Goal: Information Seeking & Learning: Learn about a topic

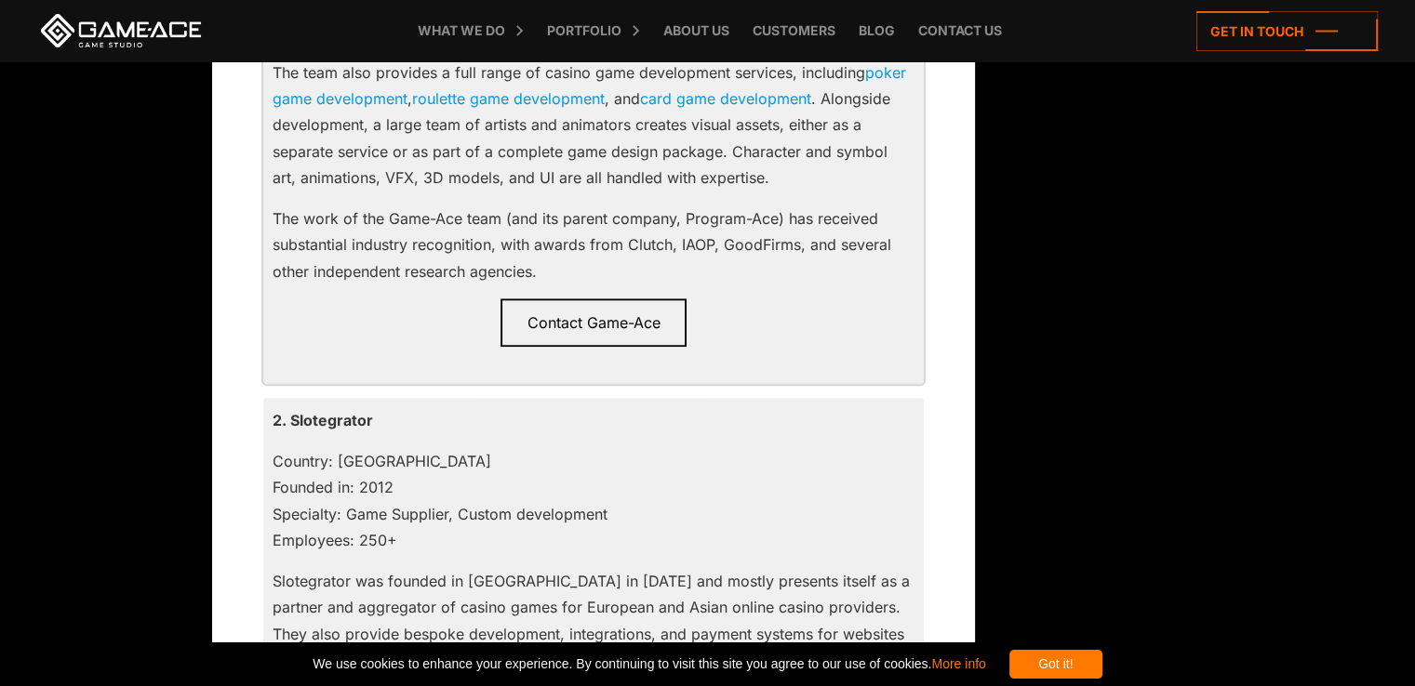
scroll to position [1953, 0]
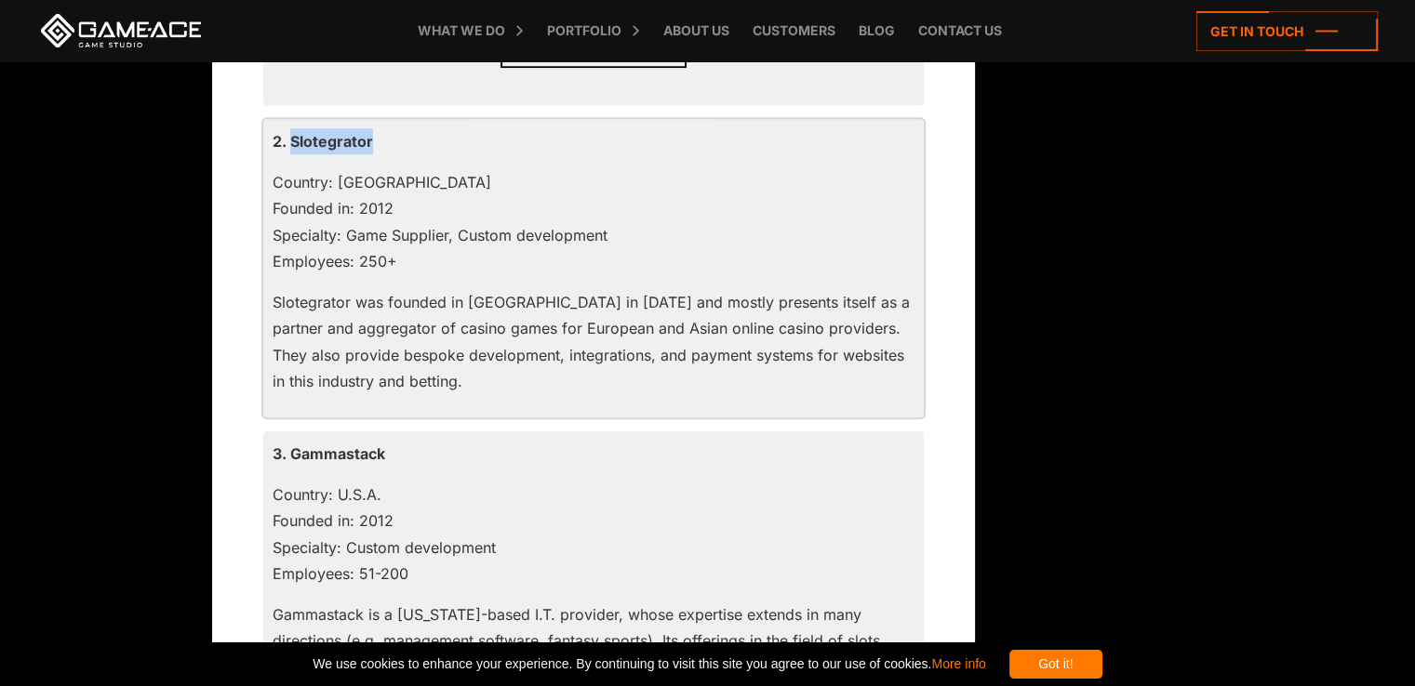
drag, startPoint x: 378, startPoint y: 140, endPoint x: 290, endPoint y: 147, distance: 87.7
click at [290, 147] on p "2. Slotegrator" at bounding box center [594, 141] width 642 height 26
copy p "Slotegrator"
click at [351, 456] on p "3. Gammastack" at bounding box center [594, 454] width 642 height 26
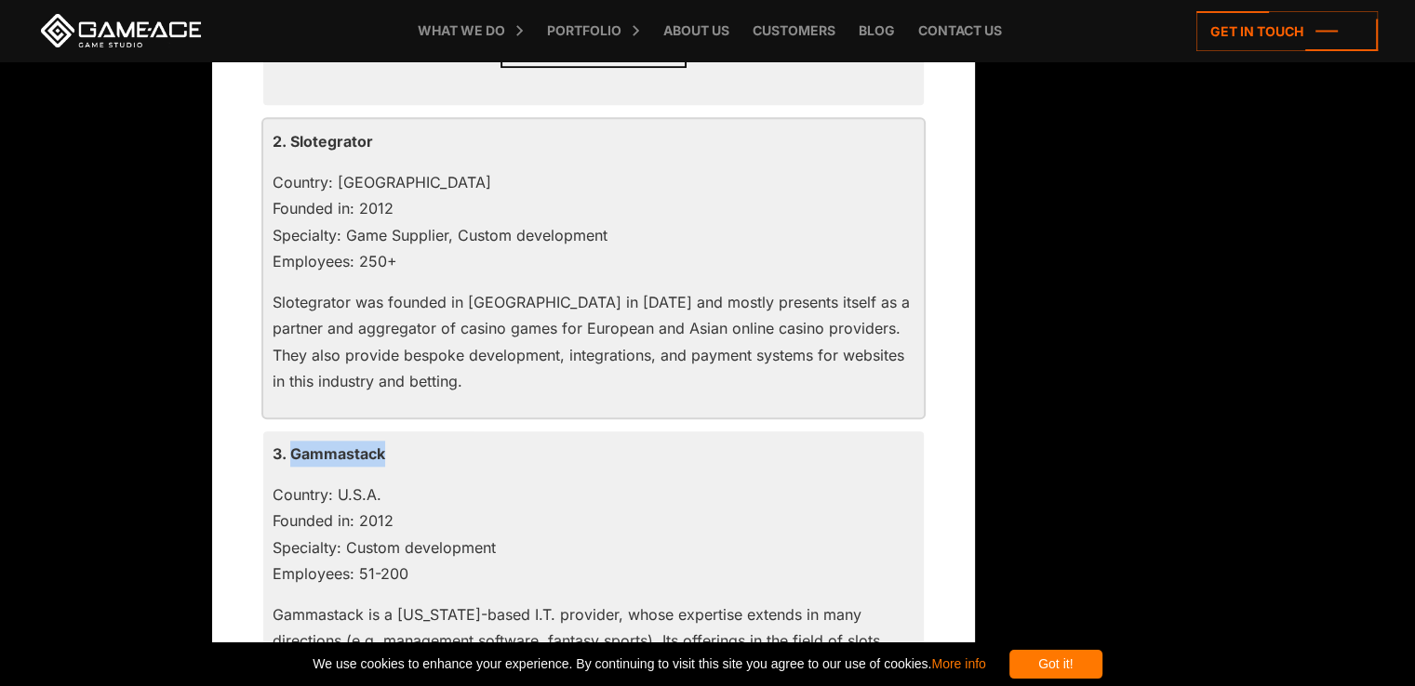
copy p "Gammastack"
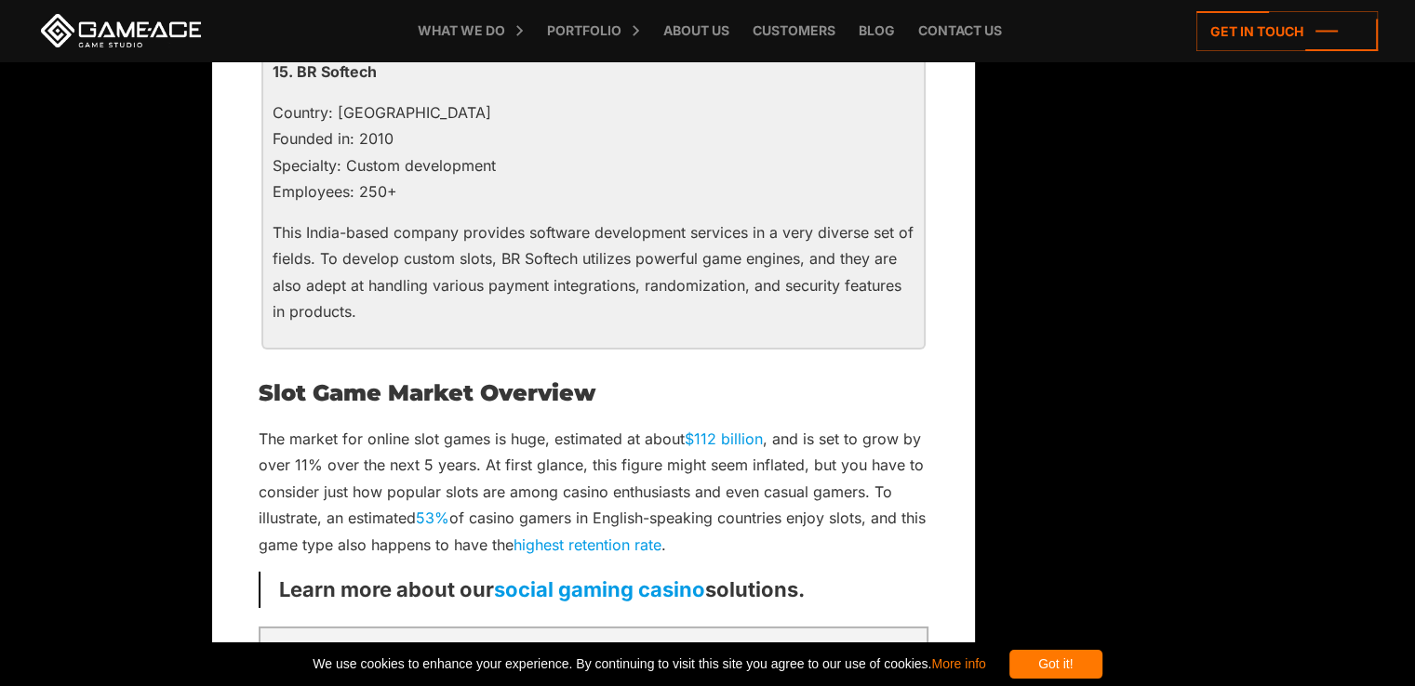
scroll to position [5859, 0]
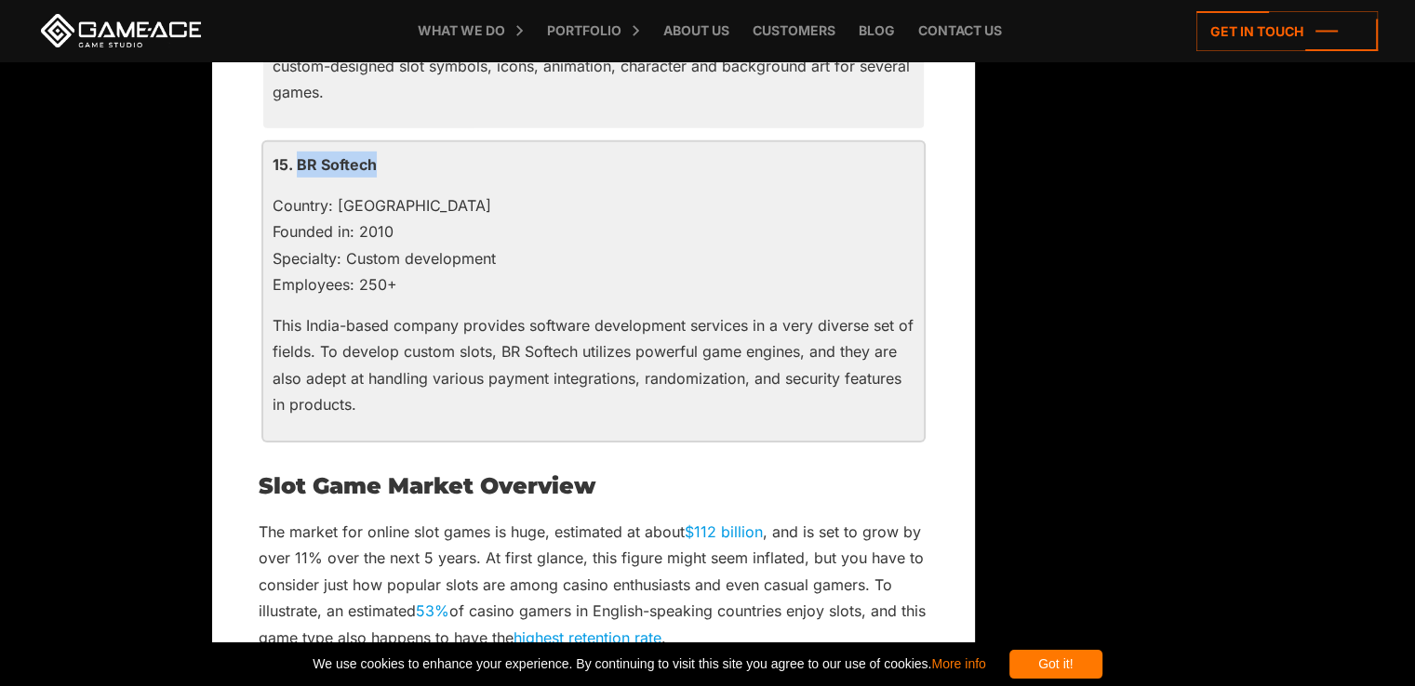
drag, startPoint x: 374, startPoint y: 133, endPoint x: 298, endPoint y: 140, distance: 76.6
click at [298, 152] on p "15. BR Softech" at bounding box center [594, 165] width 642 height 26
copy p "BR Softech"
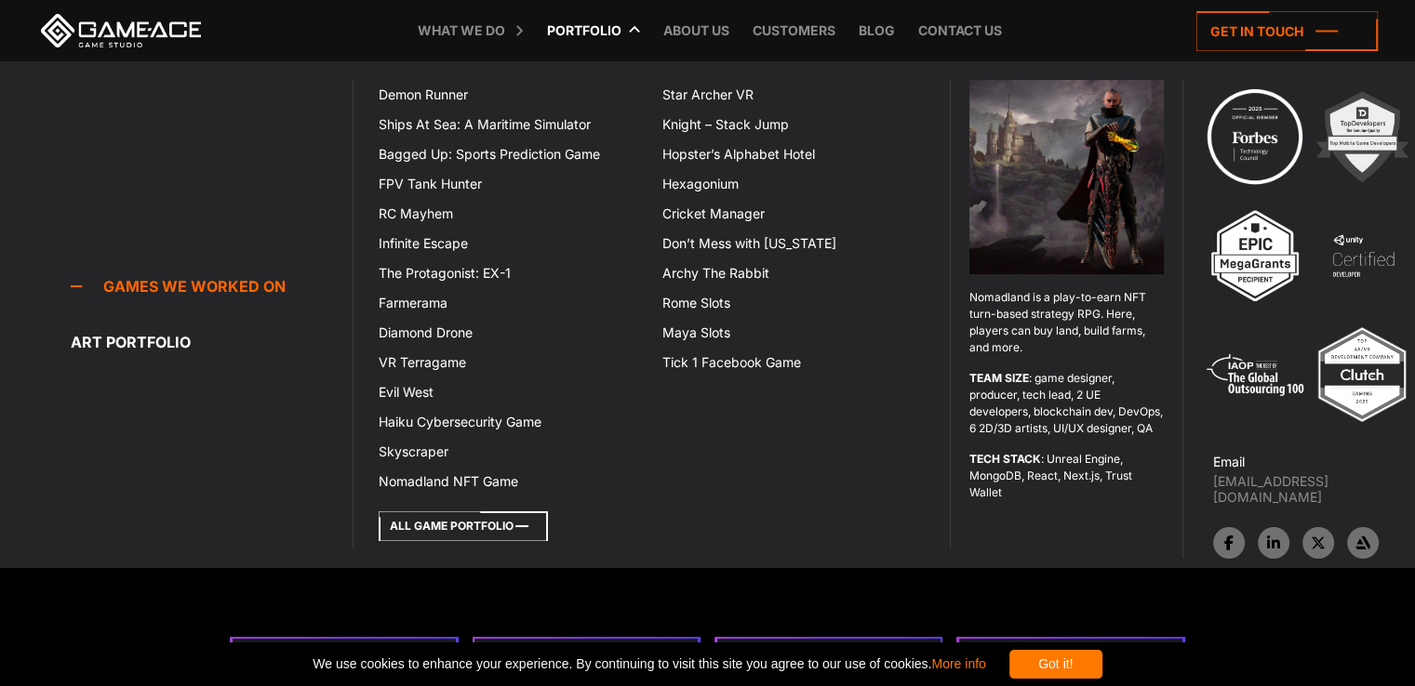
click at [520, 526] on line at bounding box center [521, 526] width 13 height 0
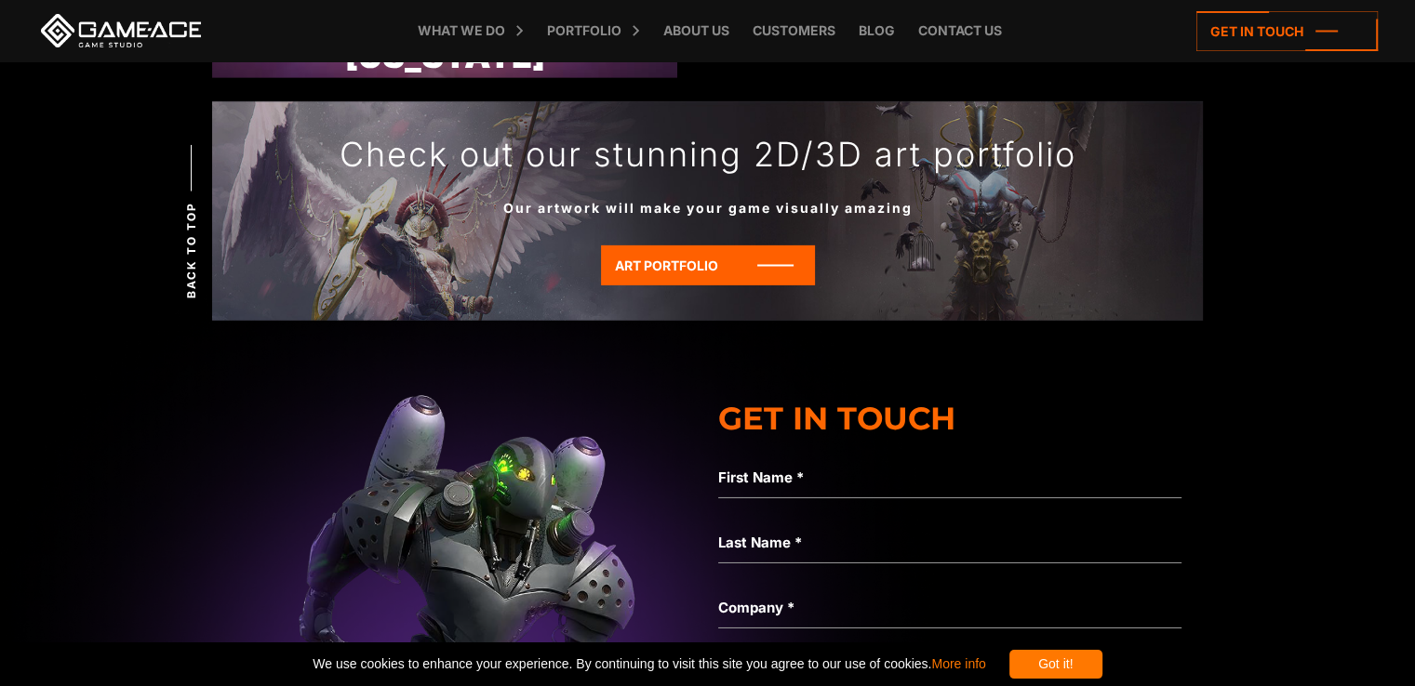
scroll to position [5859, 0]
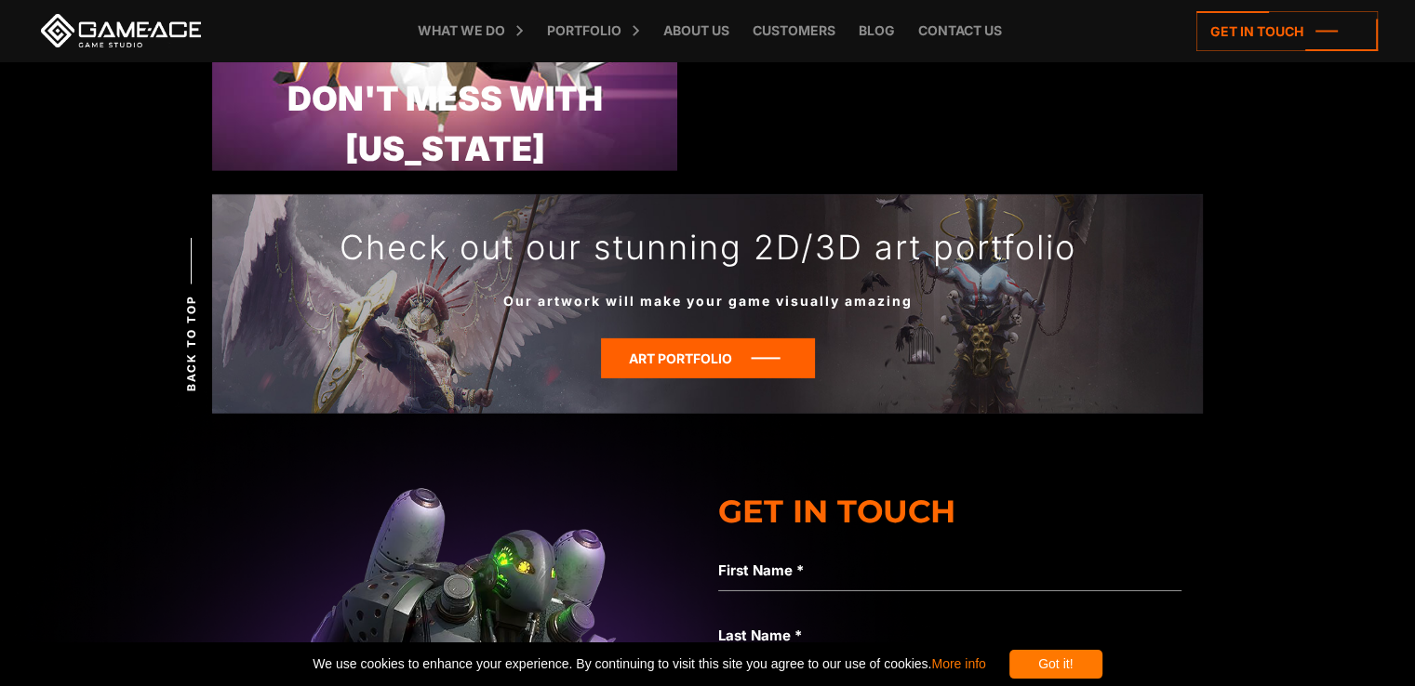
click at [740, 349] on icon at bounding box center [708, 359] width 214 height 40
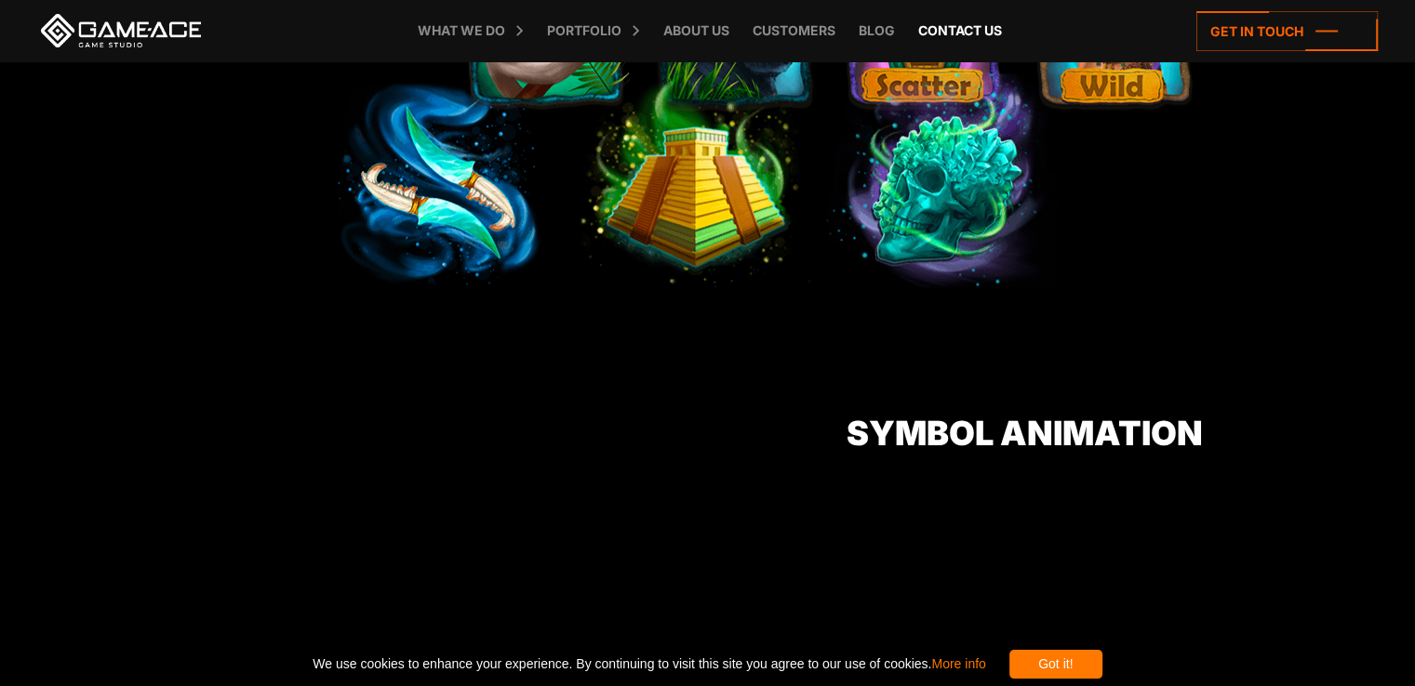
scroll to position [1488, 0]
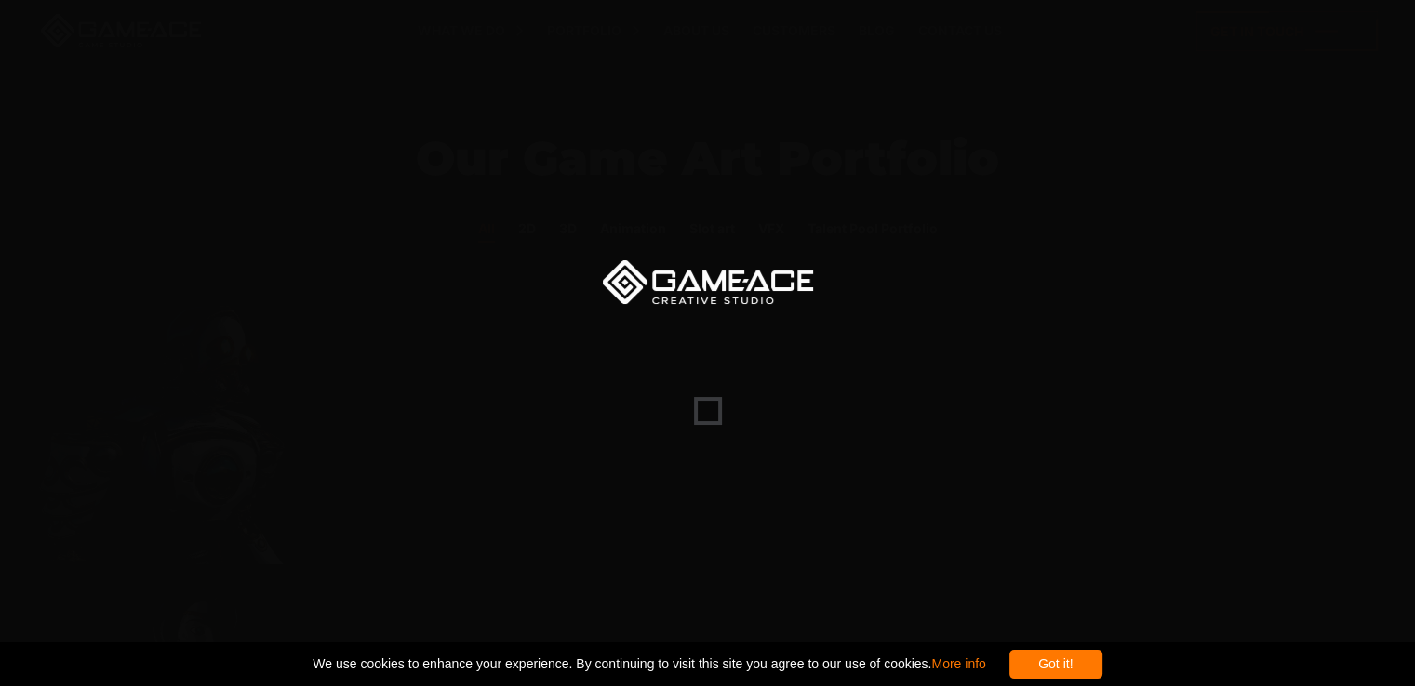
click at [611, 255] on div at bounding box center [707, 343] width 1415 height 686
